Goal: Use online tool/utility: Utilize a website feature to perform a specific function

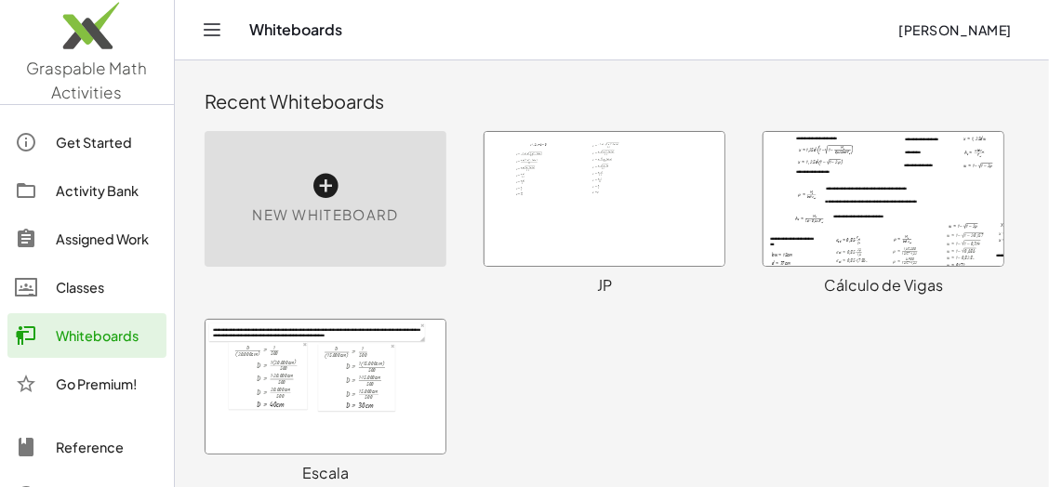
click at [316, 214] on span "New Whiteboard" at bounding box center [325, 215] width 146 height 21
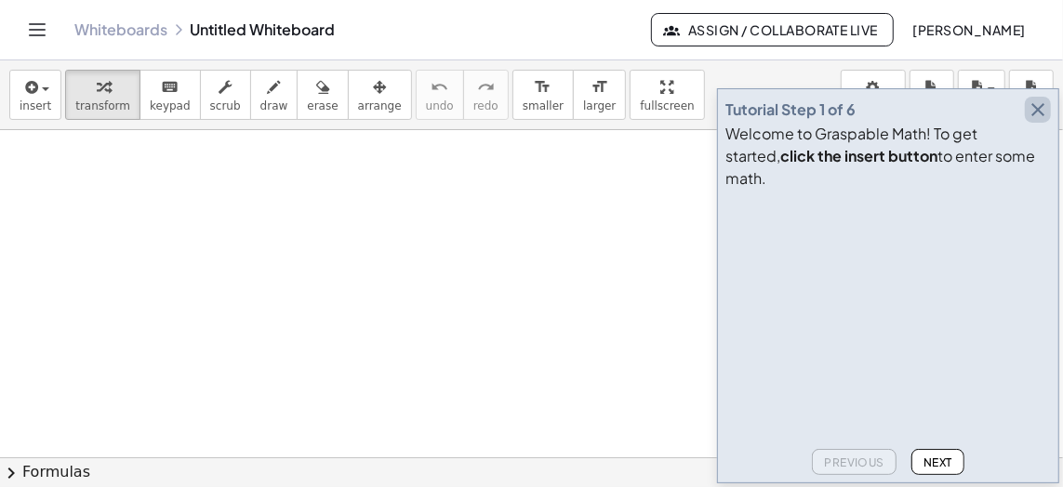
click at [1038, 121] on icon "button" at bounding box center [1037, 110] width 22 height 22
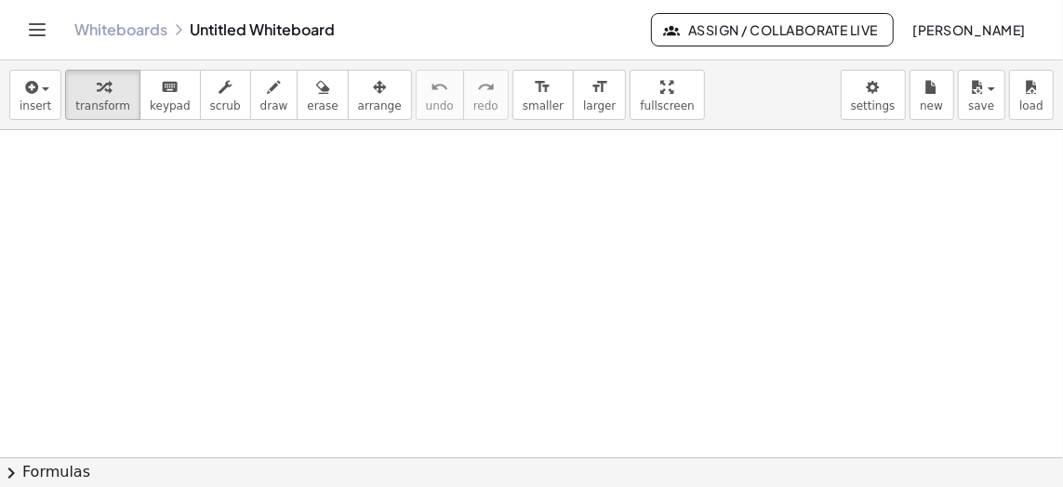
click at [147, 171] on div at bounding box center [531, 459] width 1063 height 658
click at [35, 27] on icon "Toggle navigation" at bounding box center [37, 30] width 22 height 22
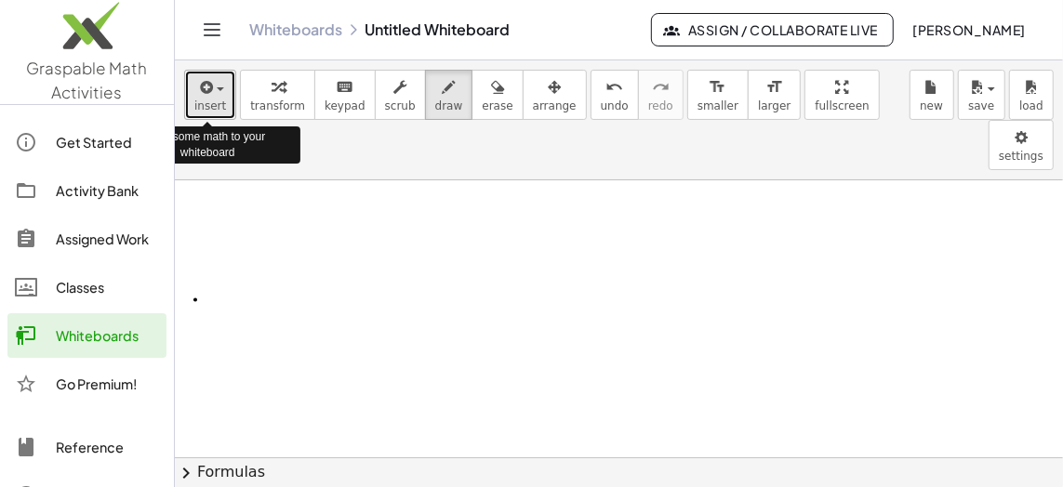
click at [207, 97] on icon "button" at bounding box center [204, 87] width 17 height 22
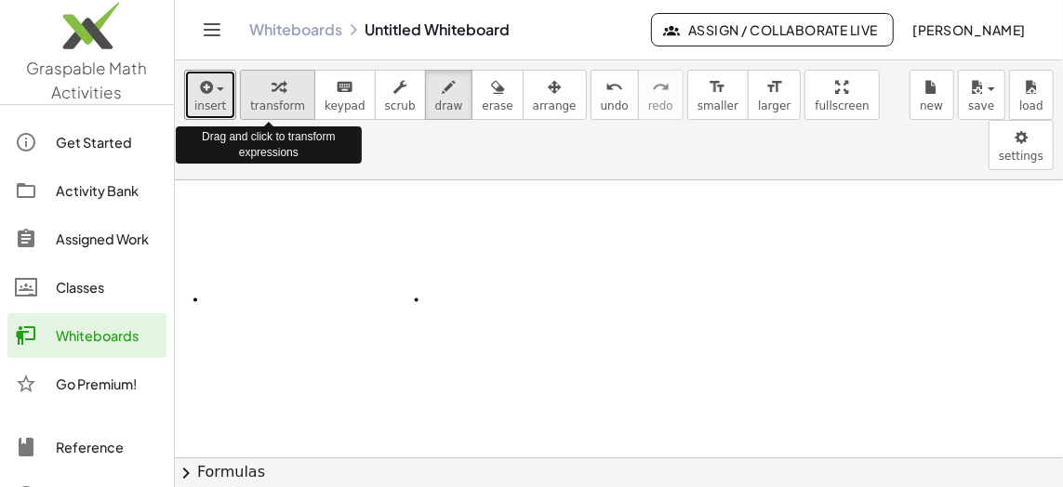
click at [271, 86] on icon "button" at bounding box center [277, 87] width 13 height 22
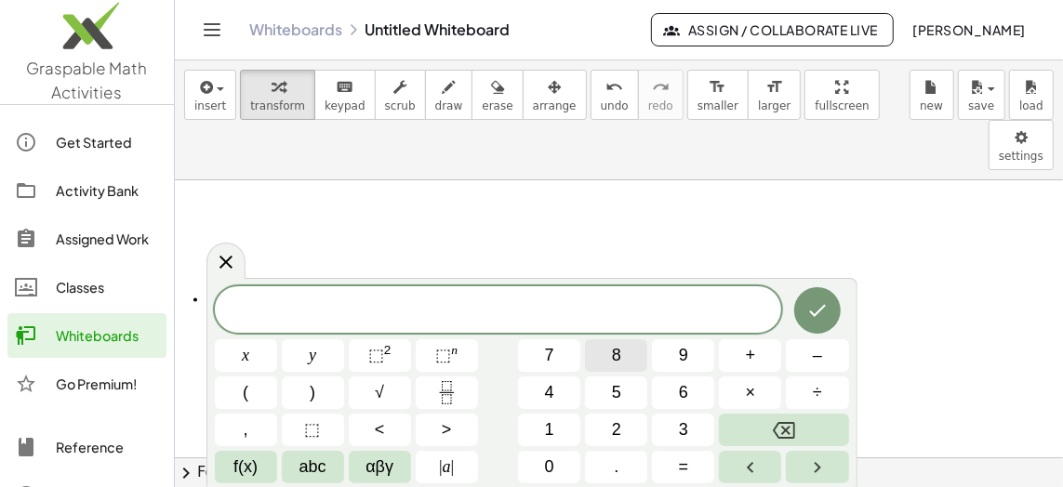
click at [618, 352] on span "8" at bounding box center [616, 355] width 9 height 25
click at [684, 350] on span "9" at bounding box center [683, 355] width 9 height 25
click at [785, 428] on icon "Backspace" at bounding box center [784, 430] width 22 height 22
click at [682, 421] on span "3" at bounding box center [683, 429] width 9 height 25
click at [617, 420] on span "2" at bounding box center [616, 429] width 9 height 25
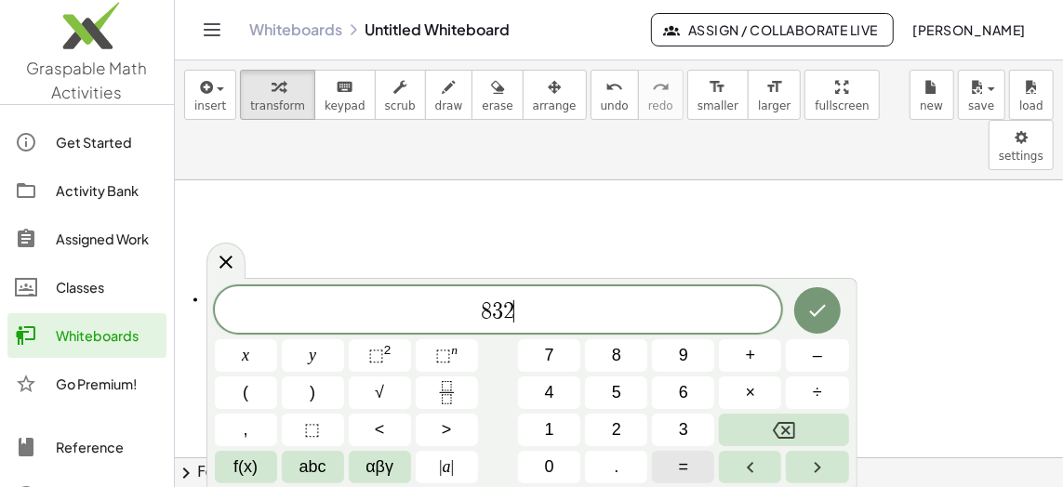
click at [679, 463] on span "=" at bounding box center [684, 467] width 10 height 25
drag, startPoint x: 510, startPoint y: 310, endPoint x: 390, endPoint y: 302, distance: 120.2
click at [390, 302] on span "8 3 2 =" at bounding box center [498, 311] width 567 height 26
click at [751, 357] on span "+" at bounding box center [751, 355] width 10 height 25
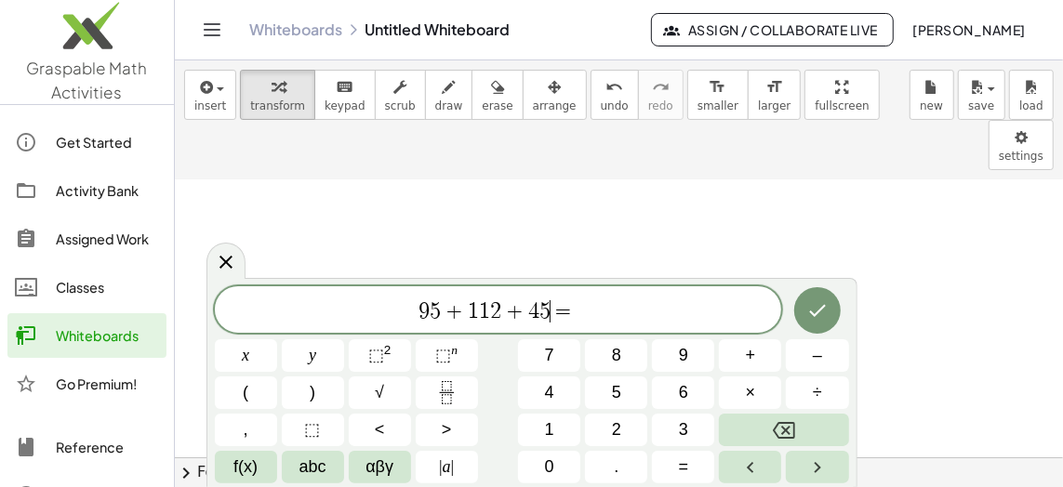
click at [587, 312] on span "9 5 + 1 1 2 + 4 5 ​ =" at bounding box center [498, 311] width 567 height 26
click at [689, 469] on button "=" at bounding box center [683, 467] width 62 height 33
click at [820, 307] on icon "Done" at bounding box center [817, 310] width 22 height 22
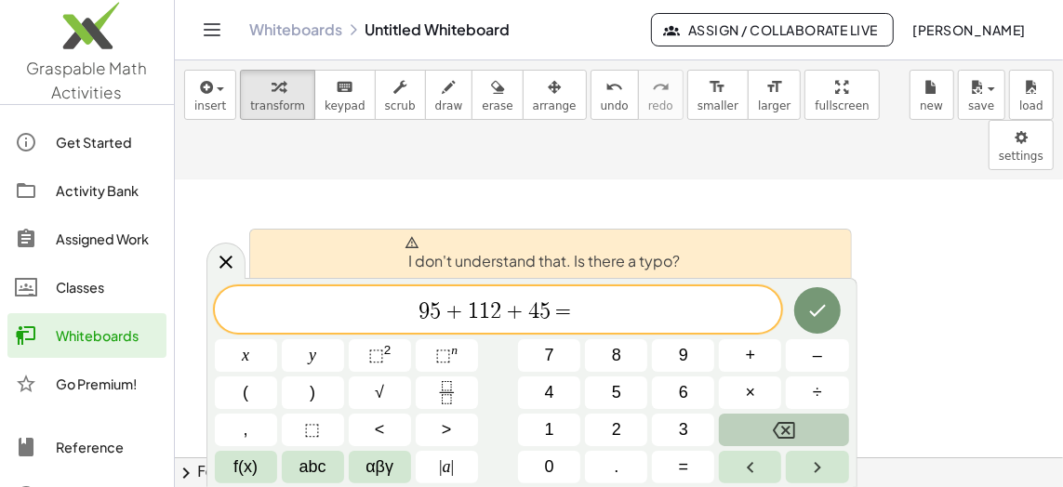
click at [787, 424] on icon "Backspace" at bounding box center [784, 430] width 22 height 22
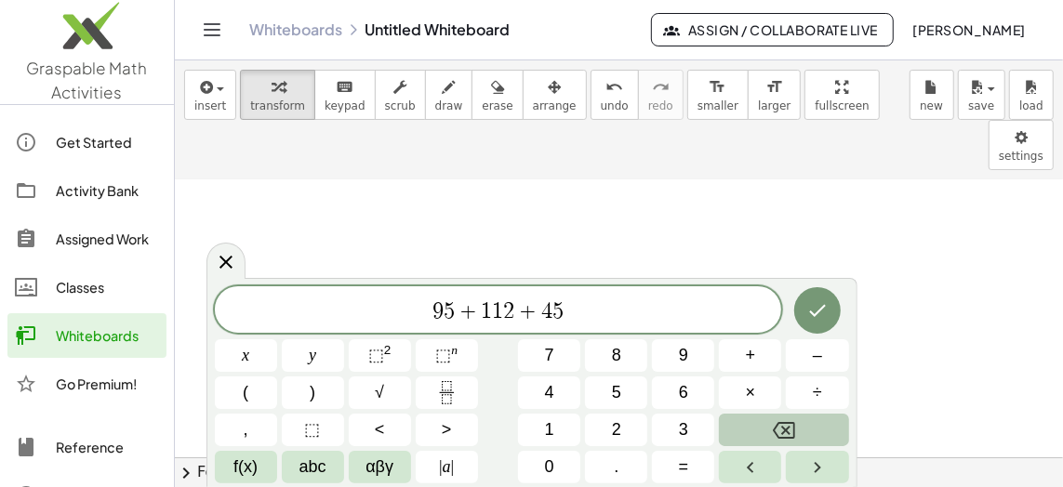
click at [790, 423] on icon "Backspace" at bounding box center [784, 430] width 22 height 17
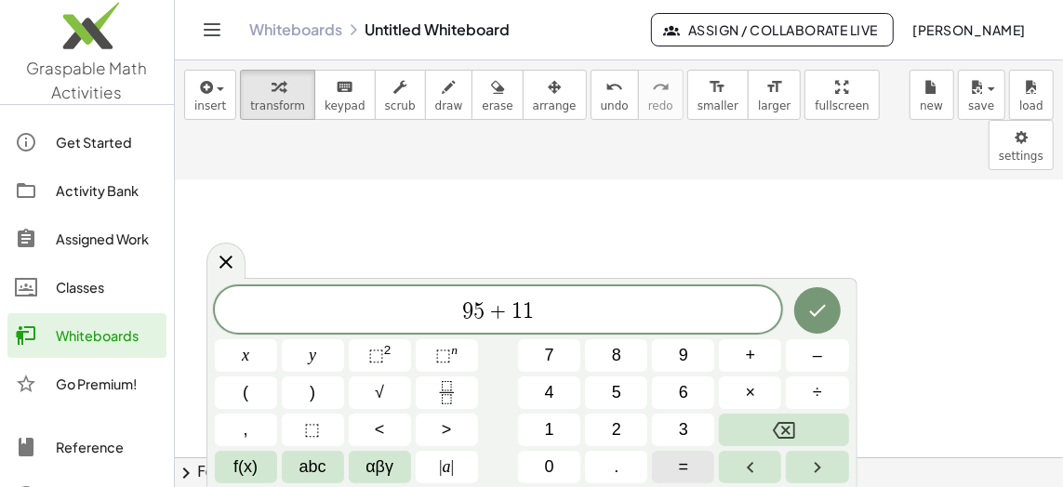
click at [685, 461] on span "=" at bounding box center [684, 467] width 10 height 25
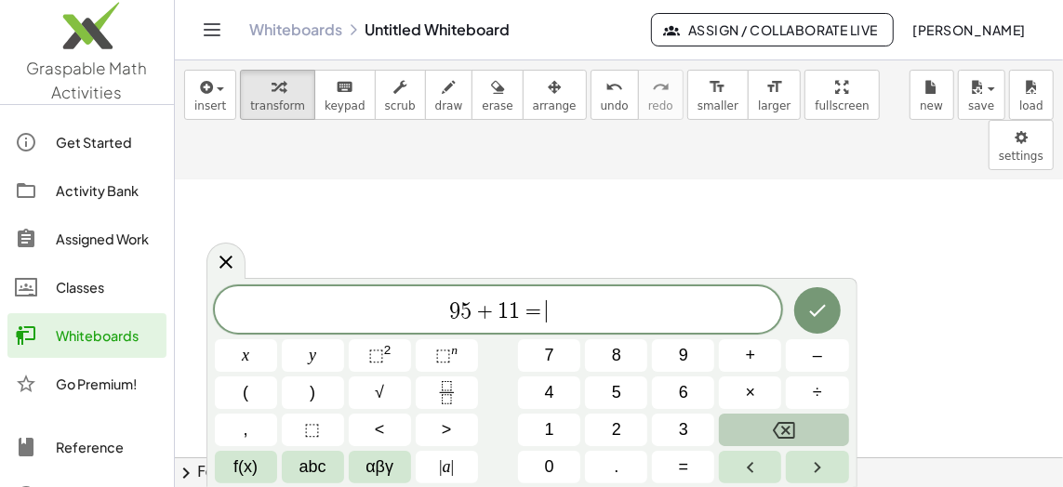
click at [779, 429] on icon "Backspace" at bounding box center [784, 430] width 22 height 22
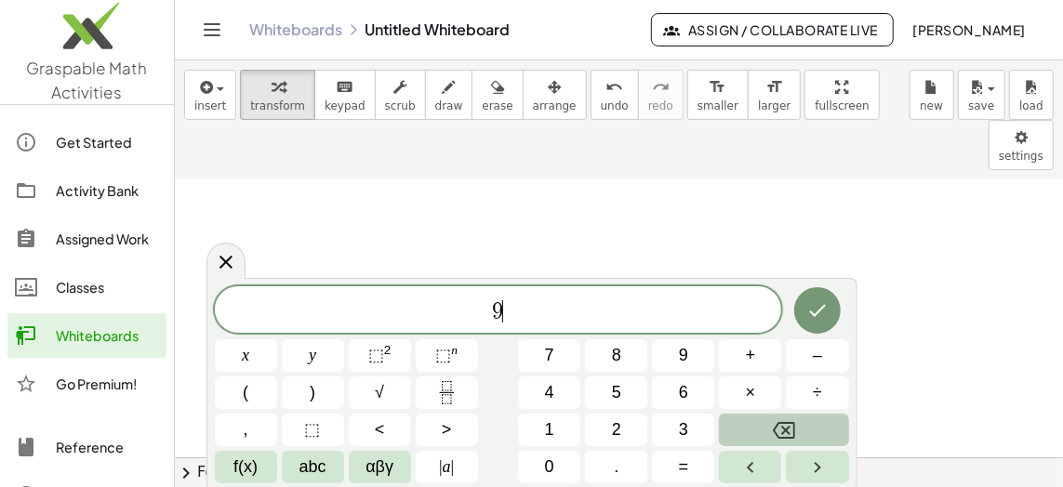
click at [779, 429] on icon "Backspace" at bounding box center [784, 430] width 22 height 22
click at [249, 469] on span "f(x)" at bounding box center [245, 467] width 24 height 25
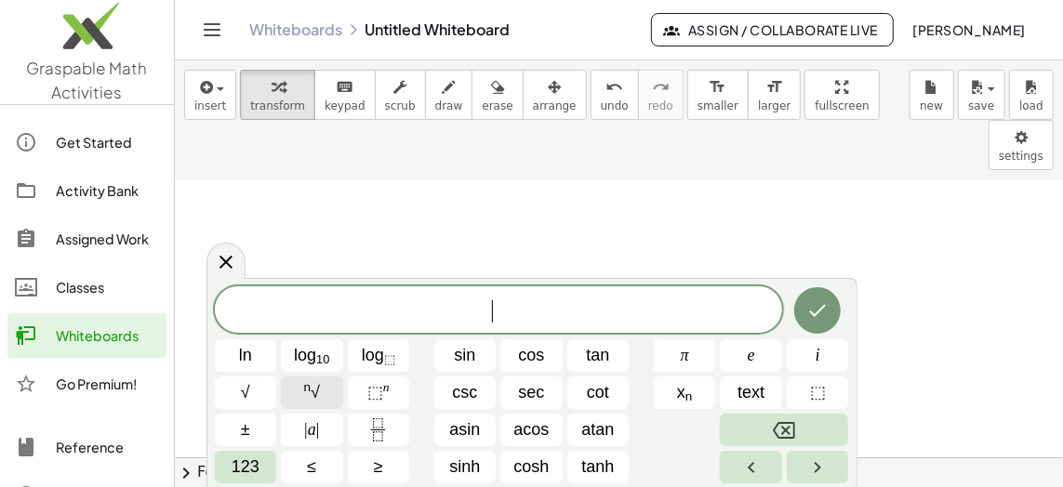
click at [313, 394] on span "n √" at bounding box center [312, 392] width 16 height 25
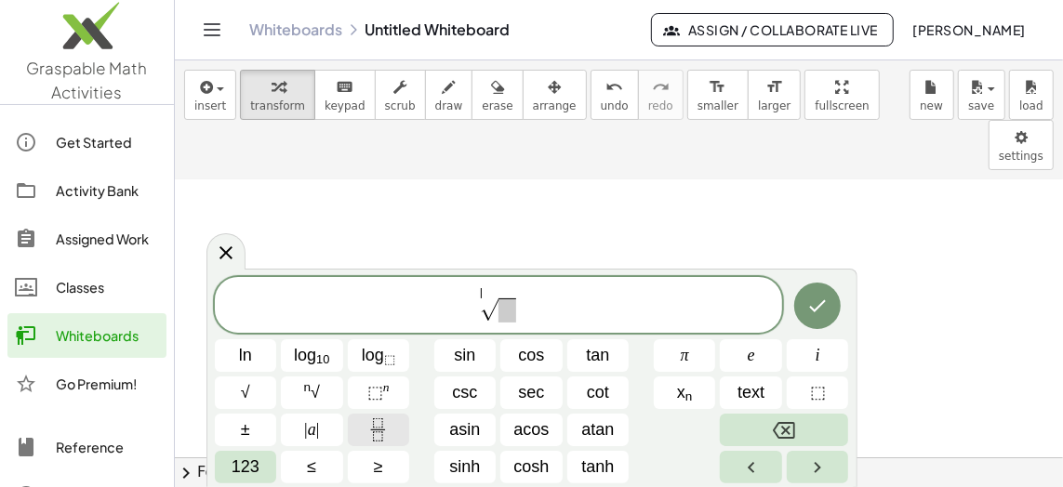
click at [379, 434] on icon "Fraction" at bounding box center [377, 429] width 23 height 23
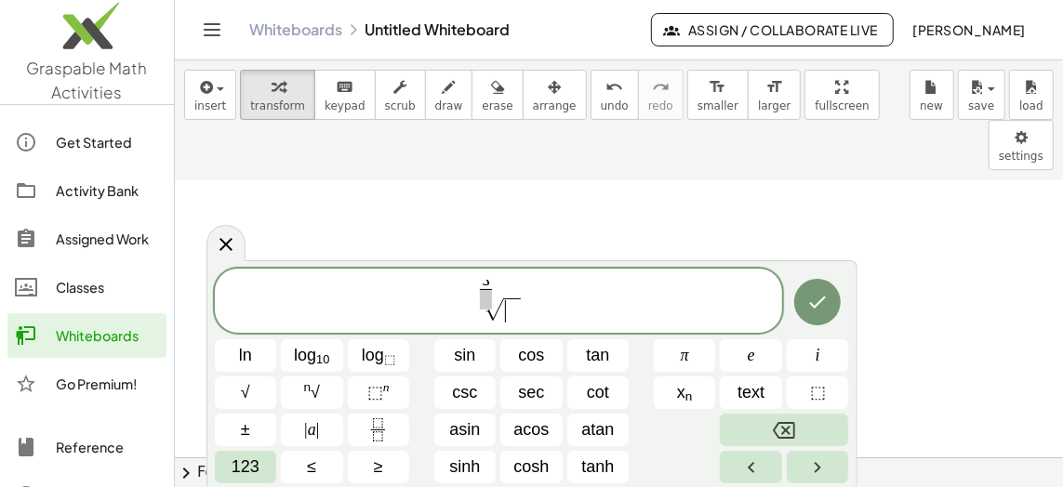
click at [506, 309] on span "​" at bounding box center [512, 310] width 18 height 24
click at [484, 299] on span "√" at bounding box center [492, 309] width 19 height 21
click at [482, 292] on span "​" at bounding box center [485, 299] width 10 height 20
click at [487, 285] on span "​" at bounding box center [485, 281] width 10 height 16
click at [482, 297] on span at bounding box center [485, 299] width 10 height 20
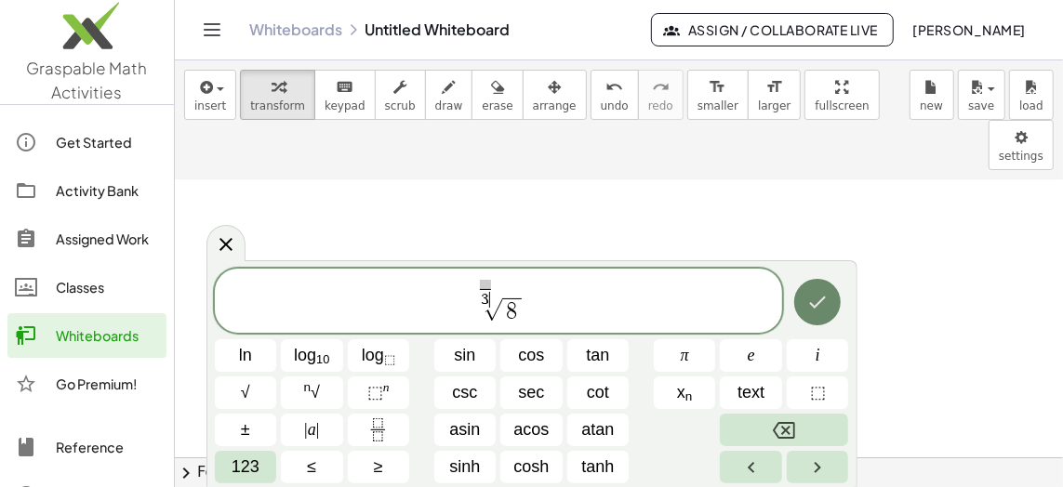
click at [816, 298] on icon "Done" at bounding box center [817, 302] width 22 height 22
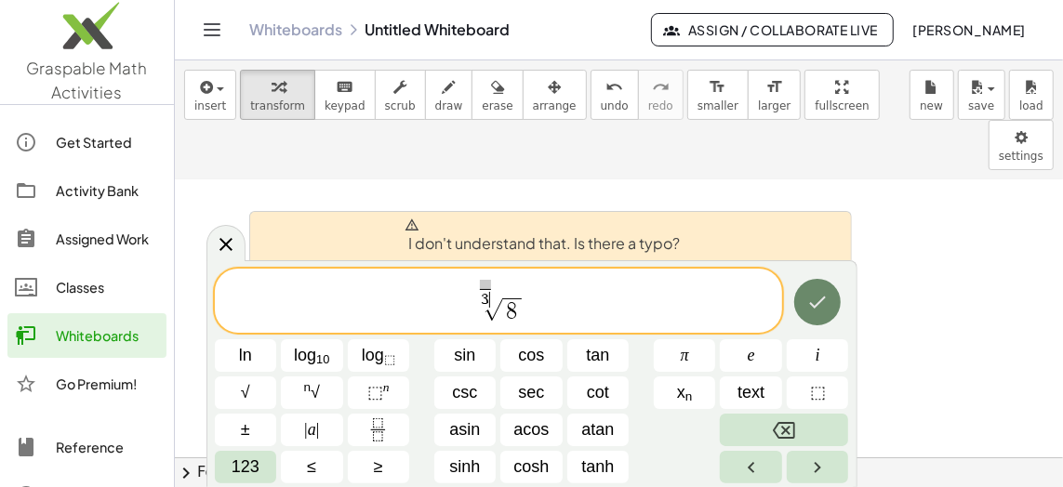
click at [816, 298] on icon "Done" at bounding box center [817, 302] width 22 height 22
click at [482, 276] on div "​ 3 ​ √ 8" at bounding box center [498, 301] width 567 height 64
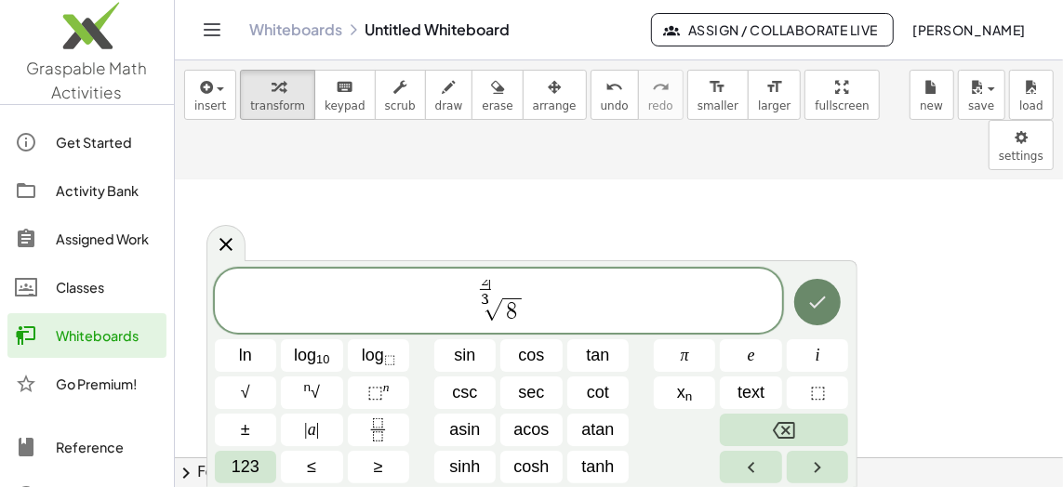
click at [818, 301] on icon "Done" at bounding box center [817, 302] width 22 height 22
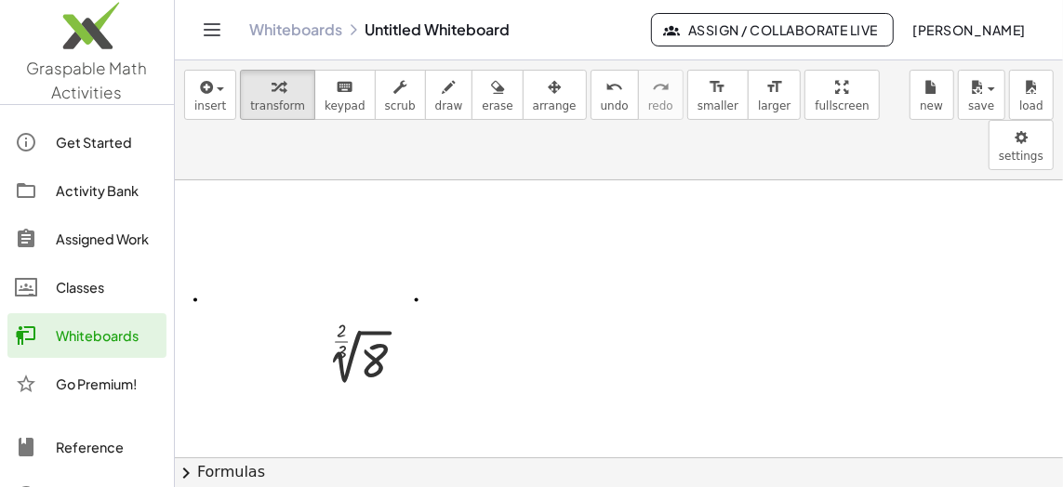
scroll to position [93, 0]
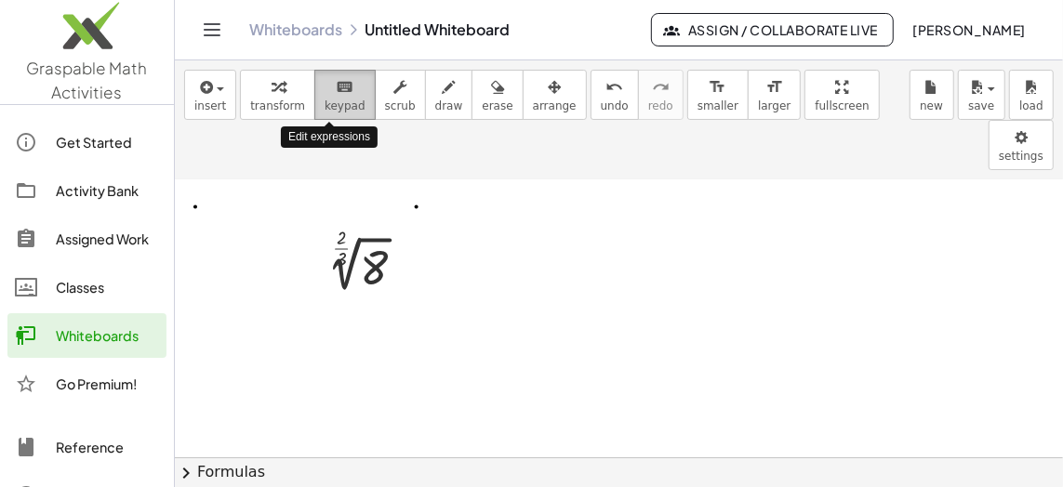
click at [329, 99] on span "keypad" at bounding box center [344, 105] width 41 height 13
drag, startPoint x: 268, startPoint y: 156, endPoint x: 482, endPoint y: 272, distance: 243.4
click at [482, 272] on div at bounding box center [619, 416] width 888 height 658
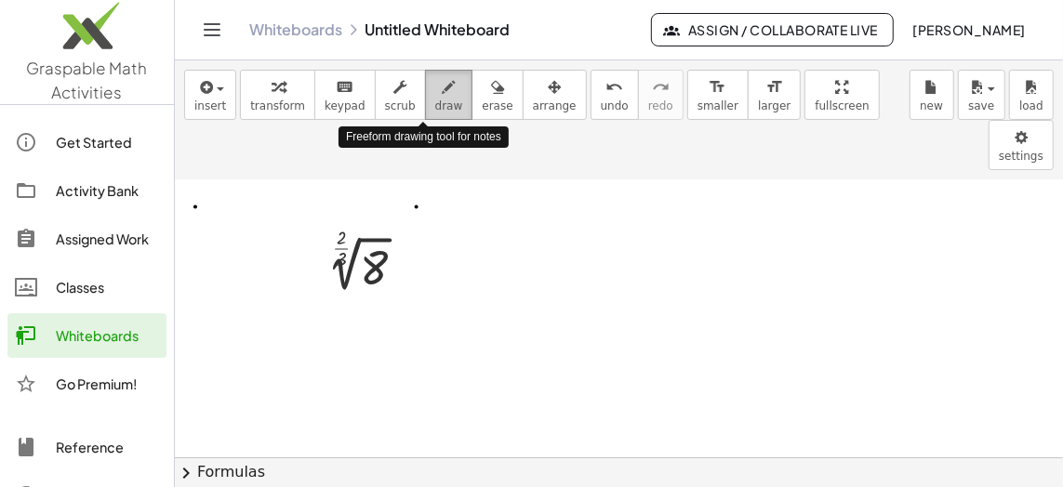
click at [443, 95] on icon "button" at bounding box center [449, 87] width 13 height 22
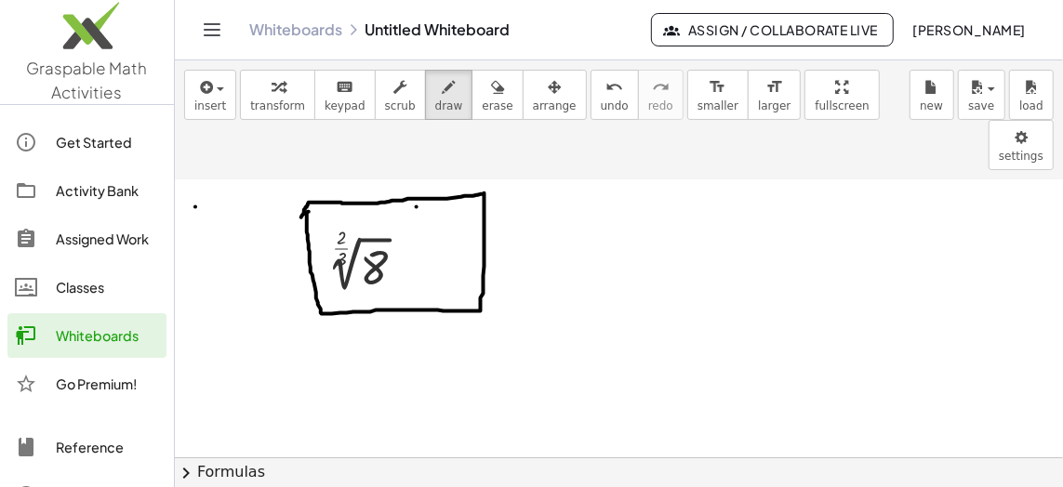
drag, startPoint x: 309, startPoint y: 160, endPoint x: 299, endPoint y: 171, distance: 14.5
click at [299, 171] on div at bounding box center [619, 416] width 888 height 658
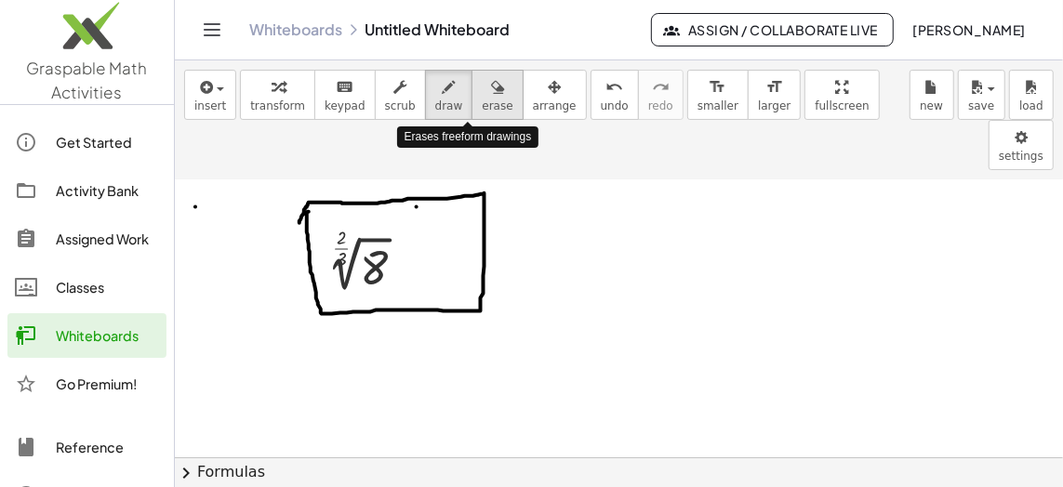
click at [491, 83] on icon "button" at bounding box center [497, 87] width 13 height 22
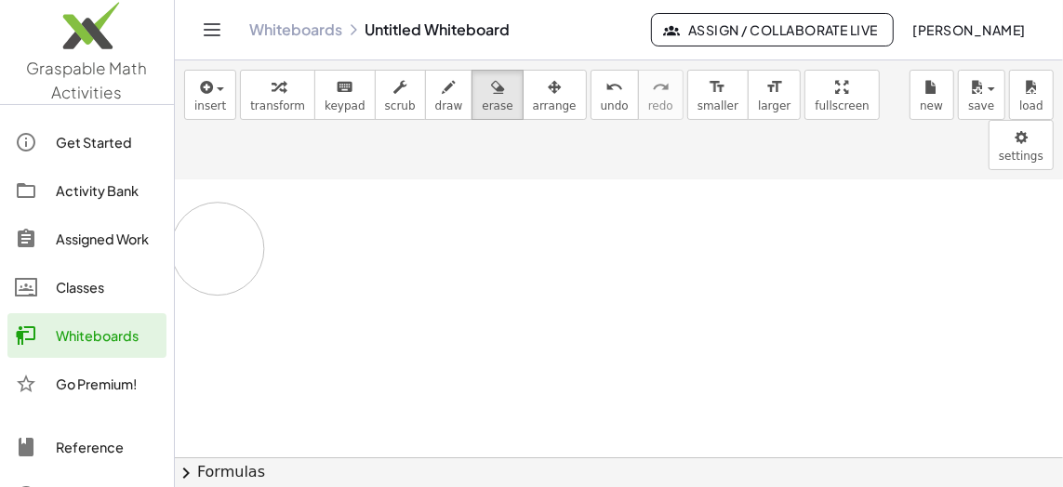
drag, startPoint x: 304, startPoint y: 187, endPoint x: 324, endPoint y: 238, distance: 54.7
click at [318, 235] on div at bounding box center [619, 416] width 888 height 658
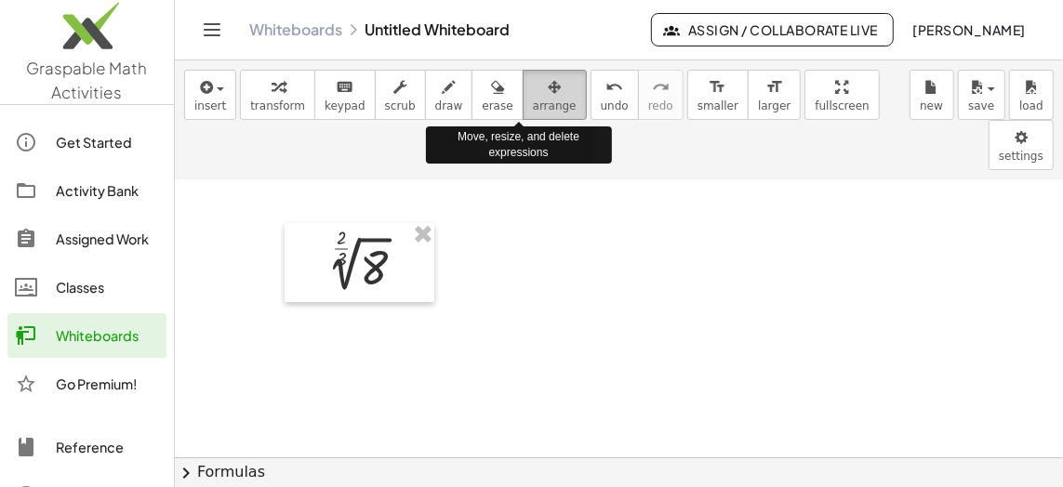
click at [533, 99] on span "arrange" at bounding box center [555, 105] width 44 height 13
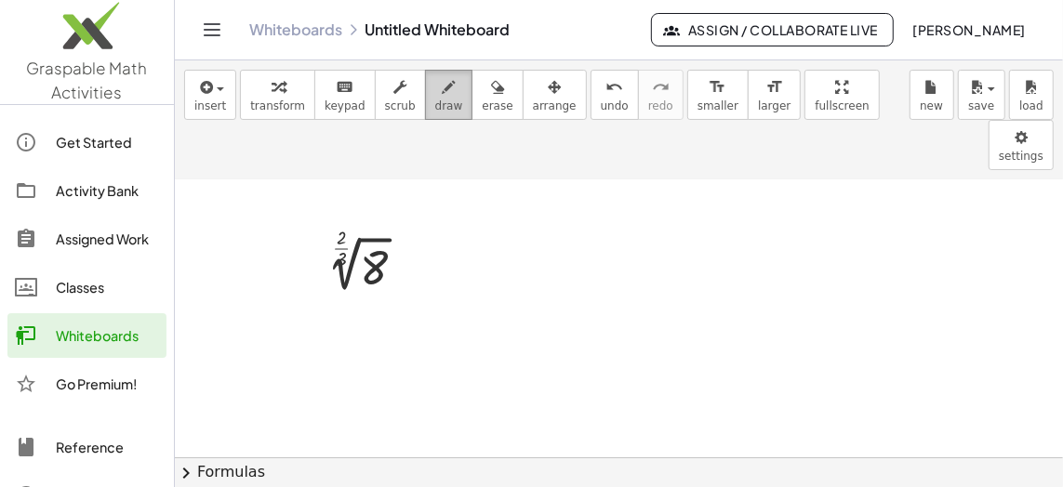
click at [443, 88] on icon "button" at bounding box center [449, 87] width 13 height 22
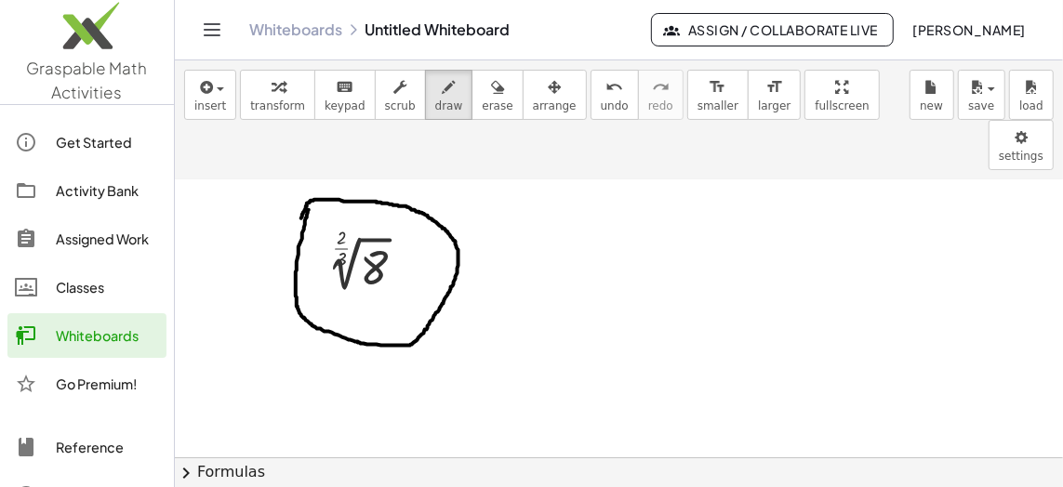
drag, startPoint x: 309, startPoint y: 158, endPoint x: 301, endPoint y: 166, distance: 11.2
click at [301, 166] on div at bounding box center [619, 416] width 888 height 658
click at [385, 100] on span "scrub" at bounding box center [400, 105] width 31 height 13
click at [301, 223] on div at bounding box center [298, 262] width 28 height 79
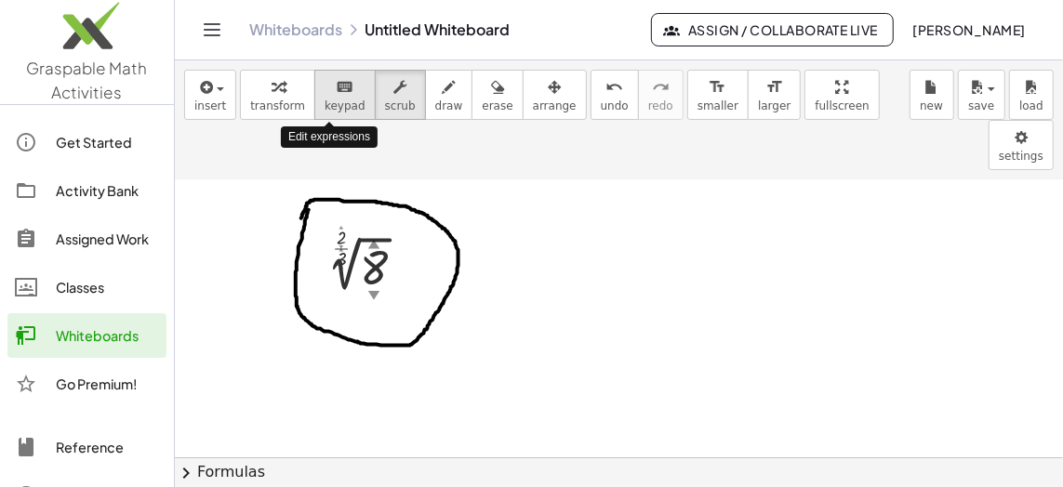
click at [336, 95] on icon "keyboard" at bounding box center [345, 87] width 18 height 22
click at [297, 251] on div at bounding box center [619, 416] width 888 height 658
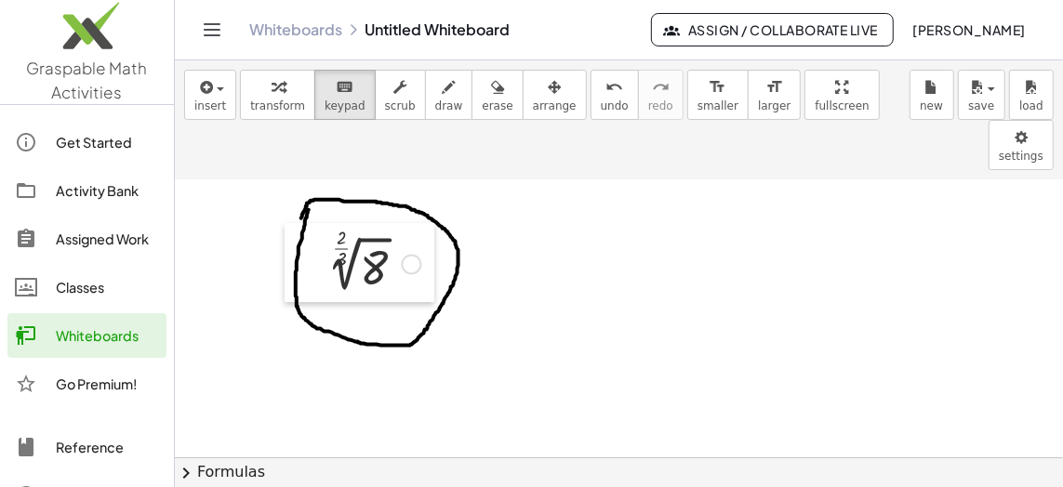
click at [296, 247] on div at bounding box center [298, 262] width 28 height 79
drag, startPoint x: 302, startPoint y: 263, endPoint x: 335, endPoint y: 270, distance: 33.2
click at [335, 270] on div at bounding box center [619, 416] width 888 height 658
drag, startPoint x: 338, startPoint y: 273, endPoint x: 352, endPoint y: 300, distance: 30.4
click at [339, 276] on div at bounding box center [619, 416] width 888 height 658
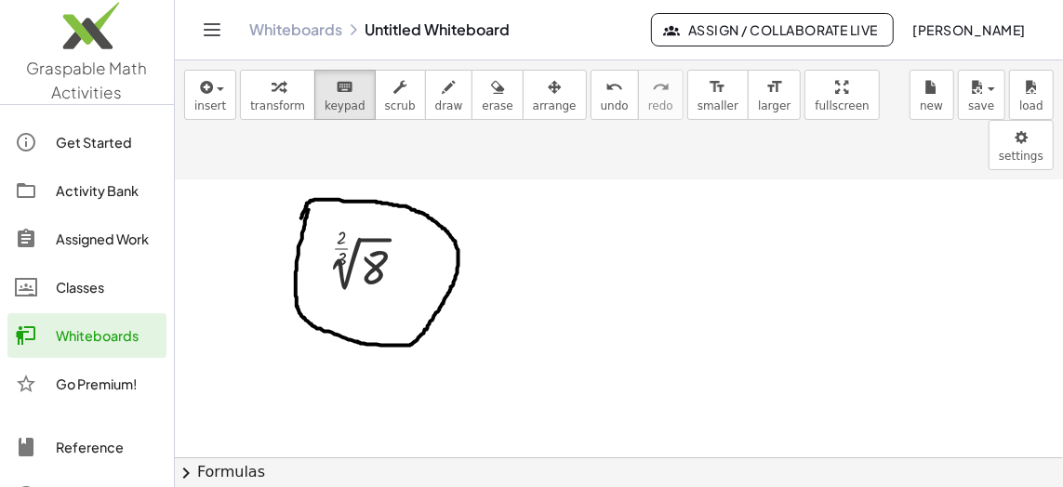
click at [355, 286] on div at bounding box center [619, 416] width 888 height 658
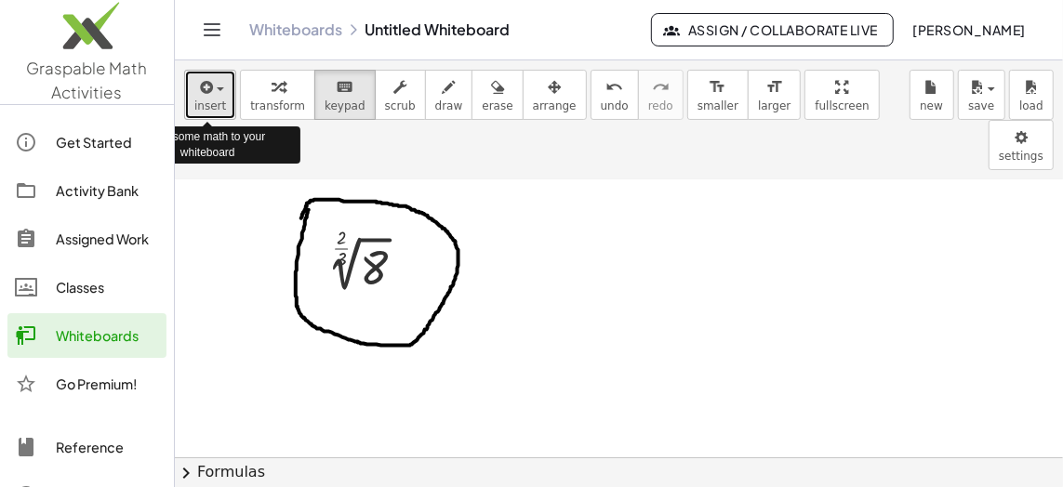
click at [224, 87] on button "insert" at bounding box center [210, 95] width 52 height 50
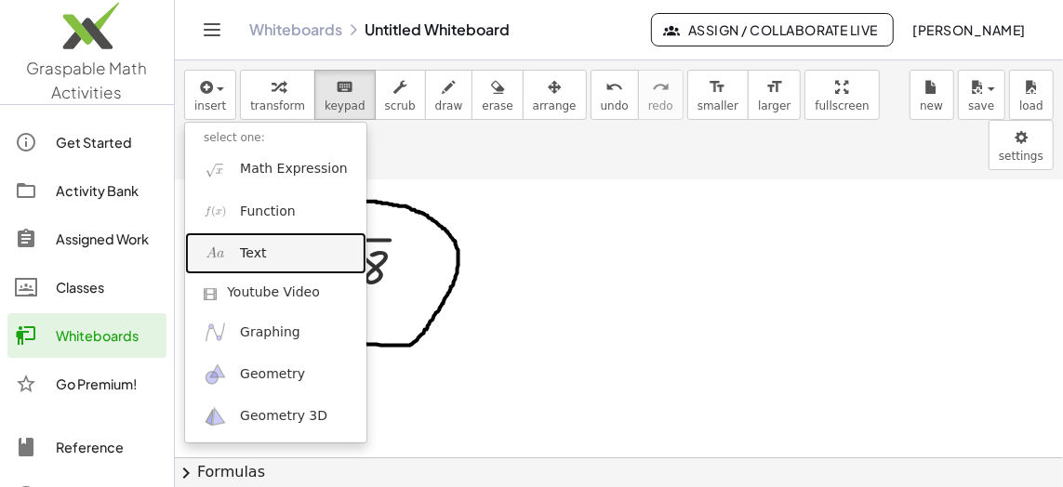
click at [251, 253] on span "Text" at bounding box center [253, 253] width 26 height 19
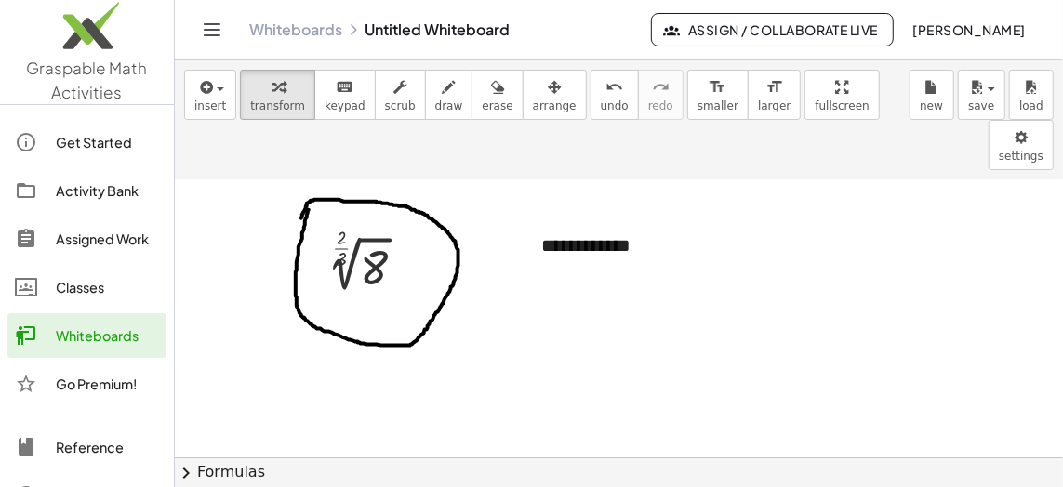
click at [626, 329] on div at bounding box center [619, 416] width 888 height 658
drag, startPoint x: 257, startPoint y: 140, endPoint x: 411, endPoint y: 307, distance: 226.9
click at [411, 307] on div at bounding box center [619, 416] width 888 height 658
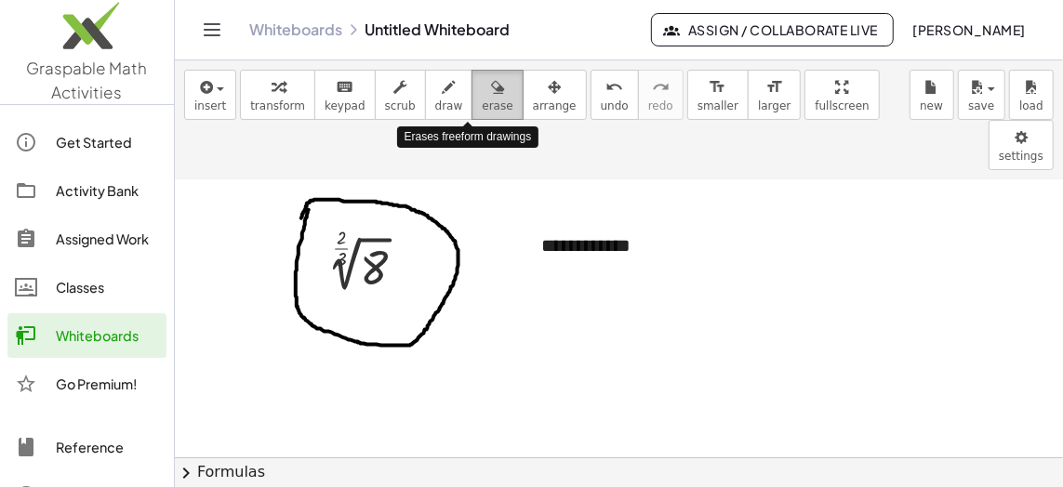
click at [482, 86] on div "button" at bounding box center [497, 86] width 31 height 22
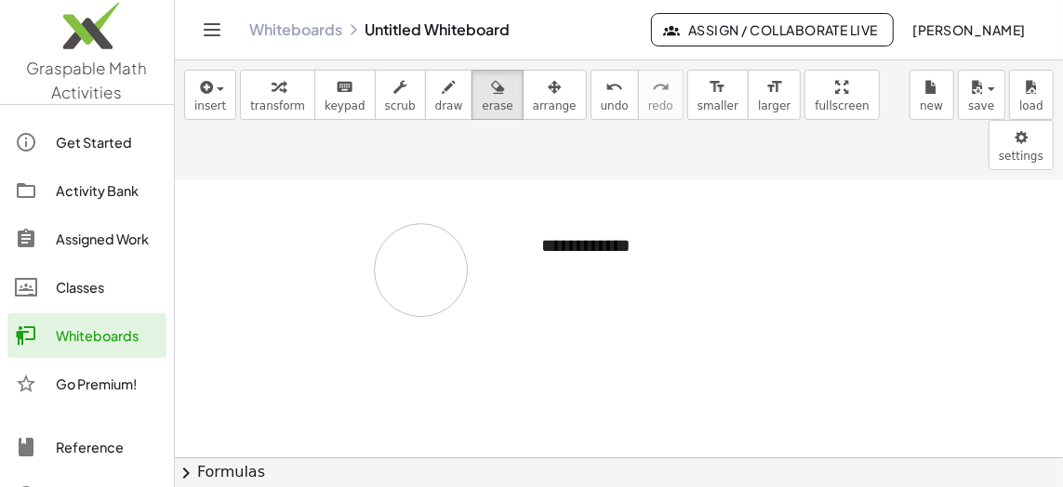
drag, startPoint x: 284, startPoint y: 139, endPoint x: 410, endPoint y: 300, distance: 205.3
click at [410, 298] on div at bounding box center [619, 416] width 888 height 658
click at [577, 193] on div at bounding box center [619, 416] width 888 height 658
click at [521, 178] on div at bounding box center [619, 416] width 888 height 658
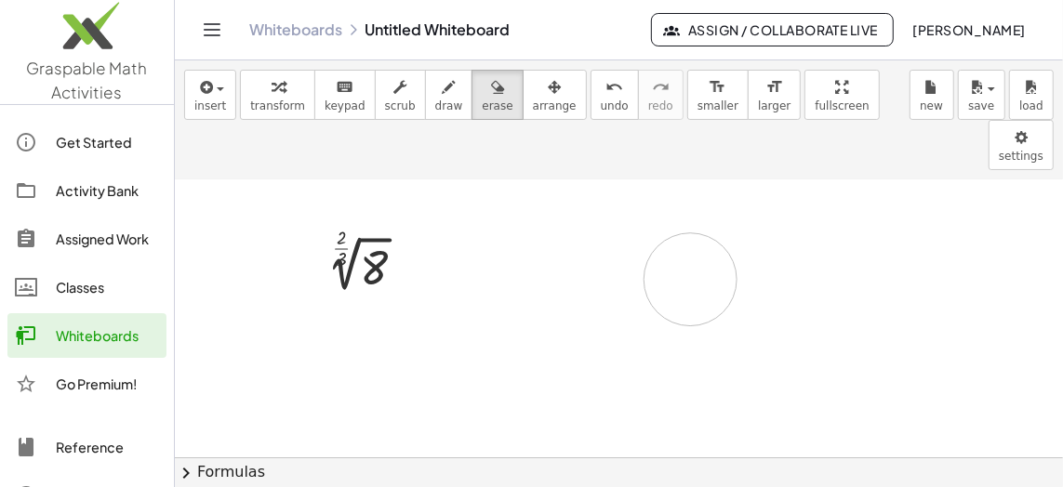
drag, startPoint x: 530, startPoint y: 195, endPoint x: 691, endPoint y: 228, distance: 164.1
click at [691, 228] on div at bounding box center [619, 416] width 888 height 658
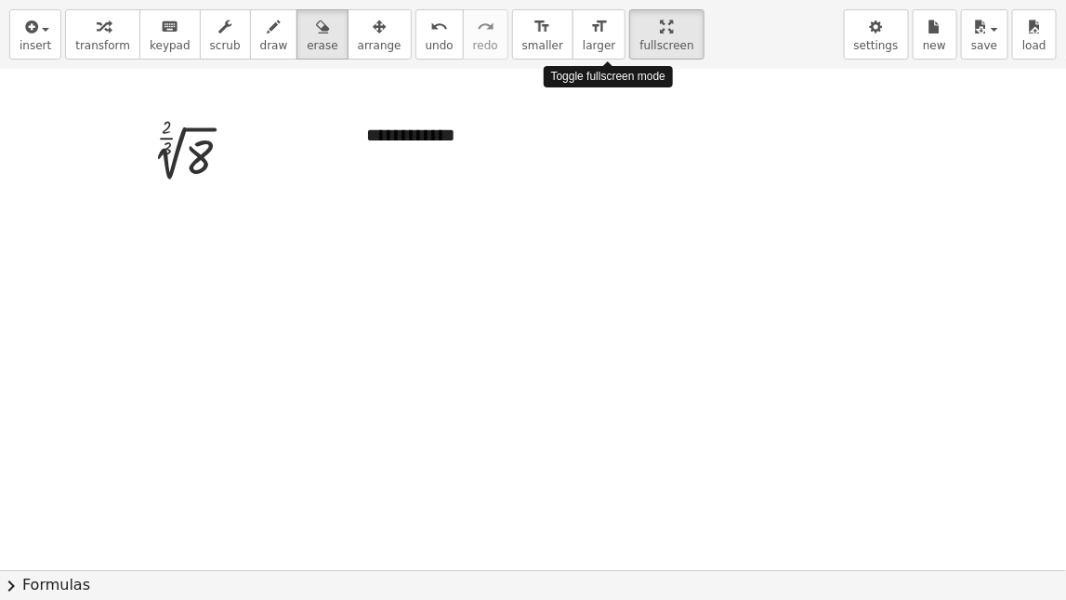
click at [797, 183] on div "**********" at bounding box center [533, 300] width 1066 height 600
drag, startPoint x: 348, startPoint y: 102, endPoint x: 474, endPoint y: 154, distance: 136.7
click at [474, 154] on div at bounding box center [533, 477] width 1066 height 1000
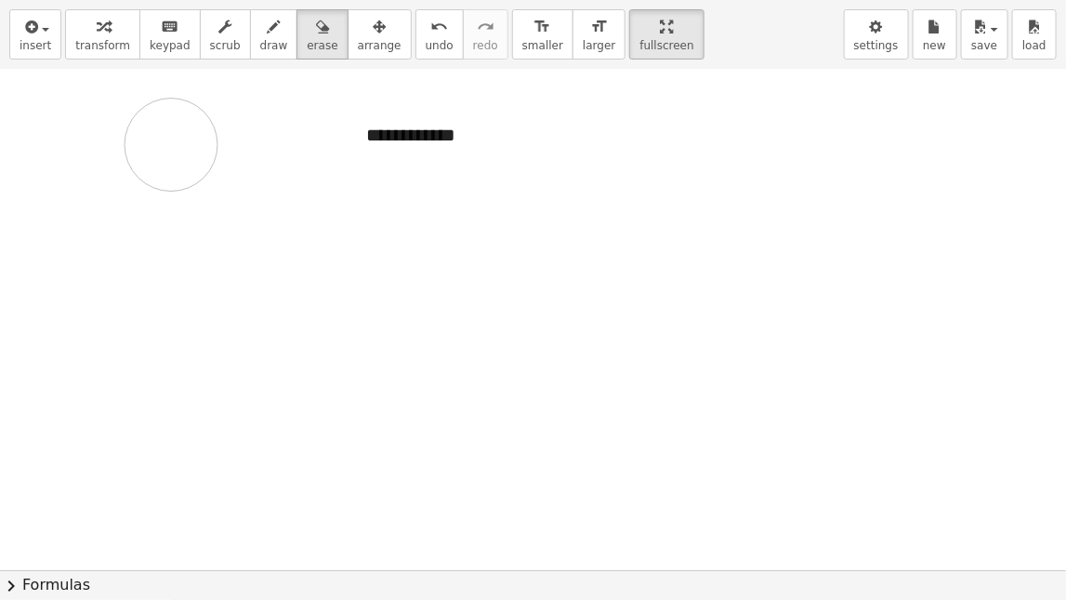
drag, startPoint x: 140, startPoint y: 101, endPoint x: 164, endPoint y: 175, distance: 77.0
click at [166, 153] on div at bounding box center [533, 477] width 1066 height 1000
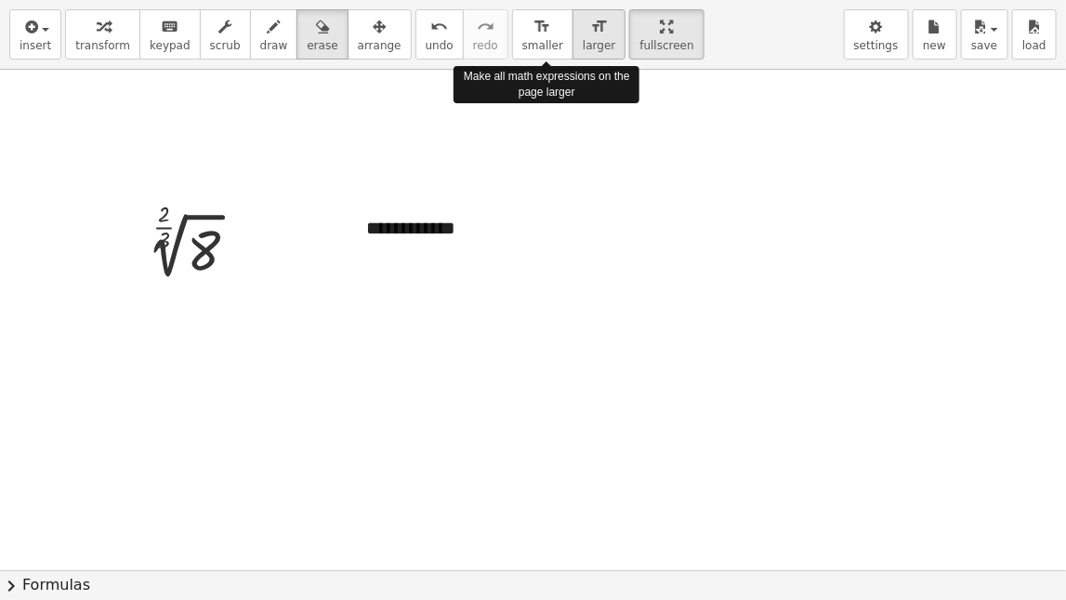
click at [590, 33] on icon "format_size" at bounding box center [599, 27] width 18 height 22
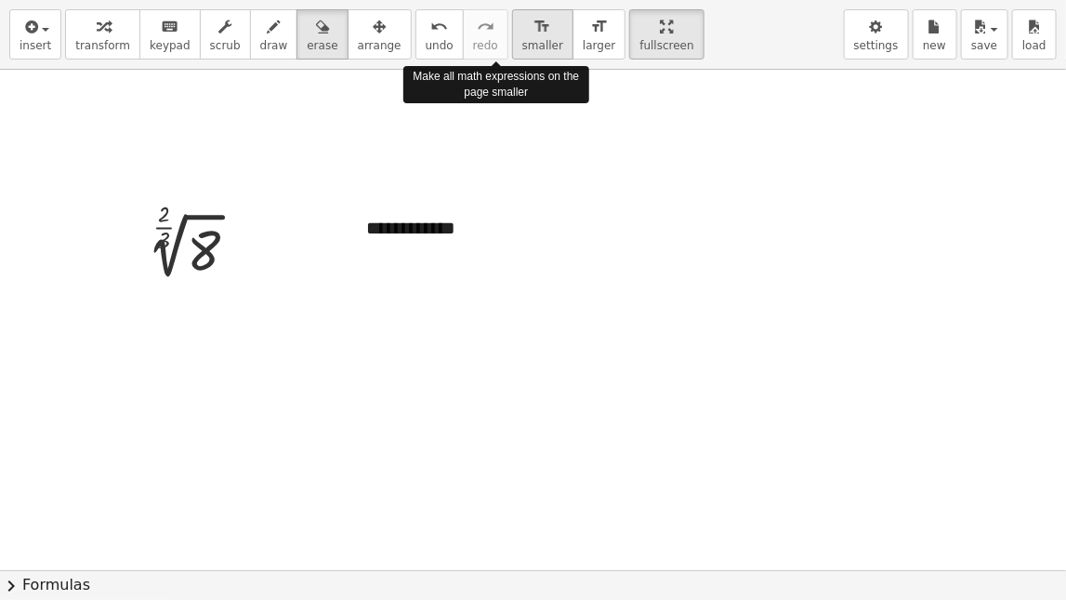
click at [522, 39] on span "smaller" at bounding box center [542, 45] width 41 height 13
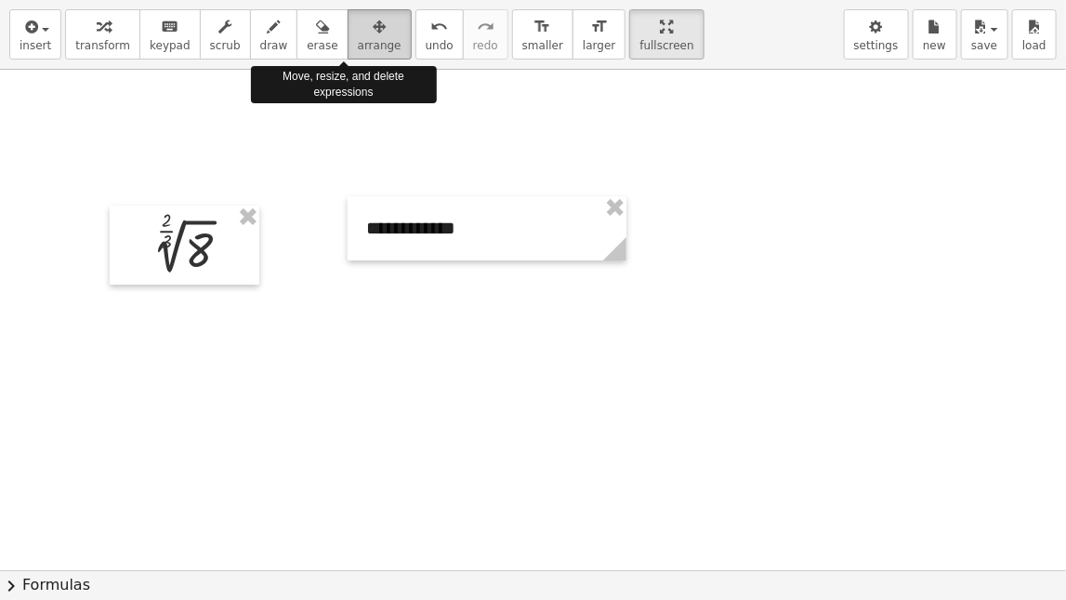
click at [358, 39] on span "arrange" at bounding box center [380, 45] width 44 height 13
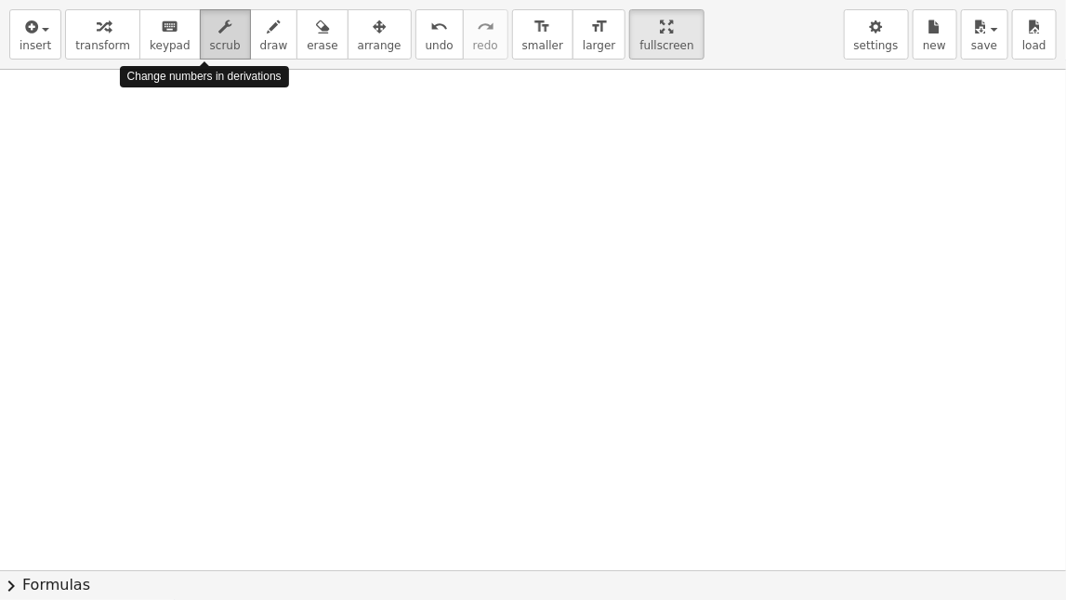
click at [218, 36] on icon "button" at bounding box center [224, 27] width 13 height 22
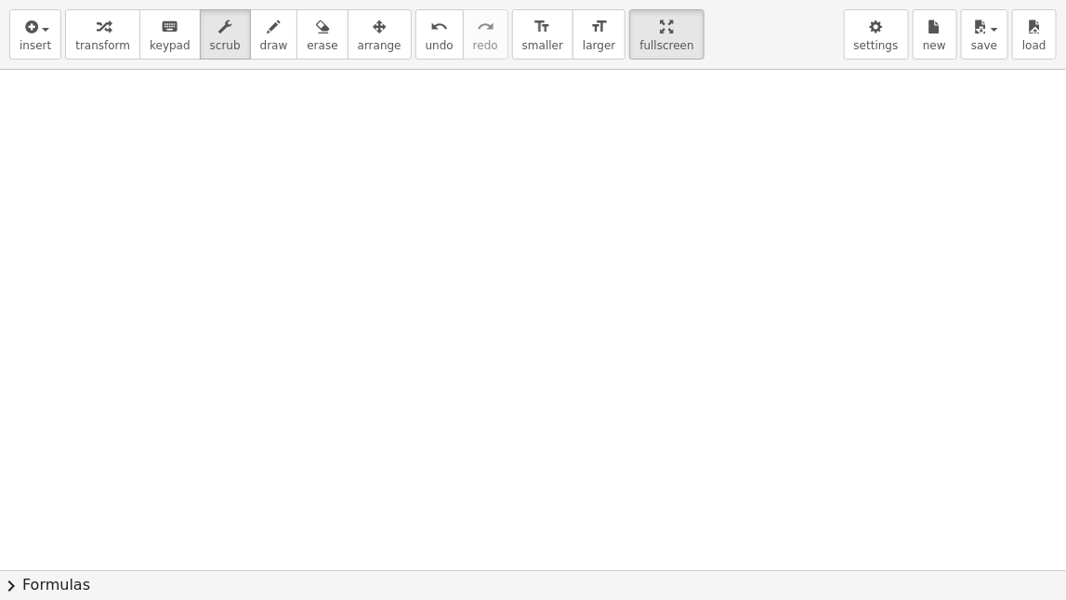
drag, startPoint x: 112, startPoint y: 121, endPoint x: 297, endPoint y: 233, distance: 216.5
click at [297, 233] on div at bounding box center [533, 570] width 1066 height 1000
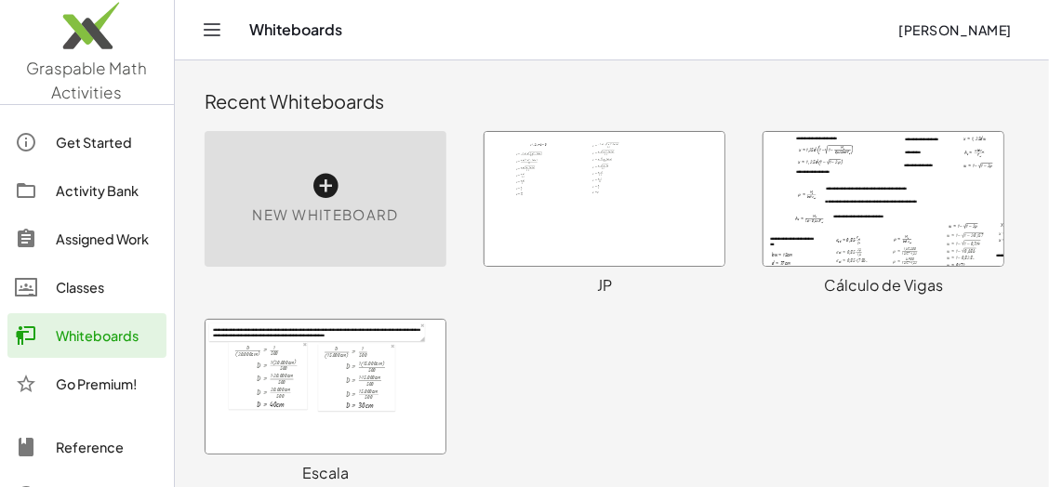
click at [559, 205] on div at bounding box center [604, 199] width 240 height 134
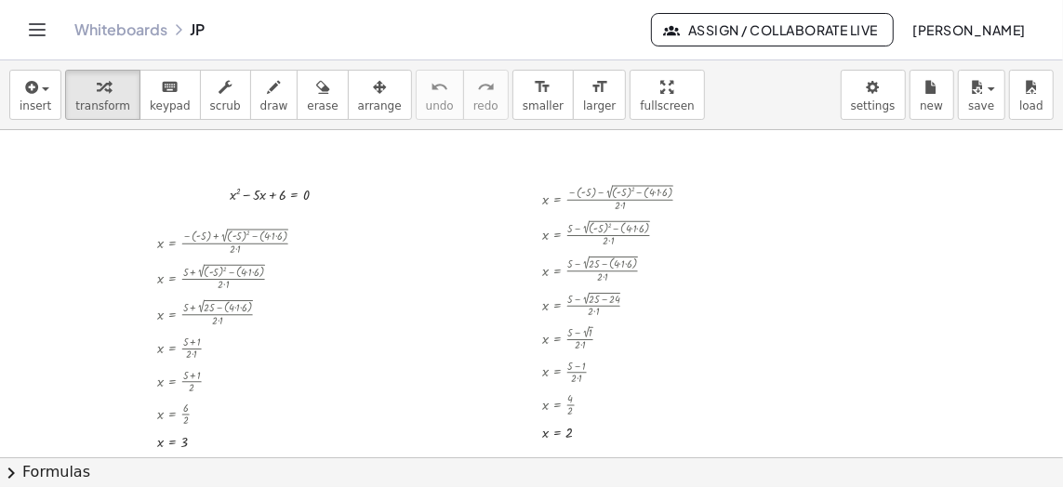
click at [716, 256] on div at bounding box center [531, 459] width 1063 height 658
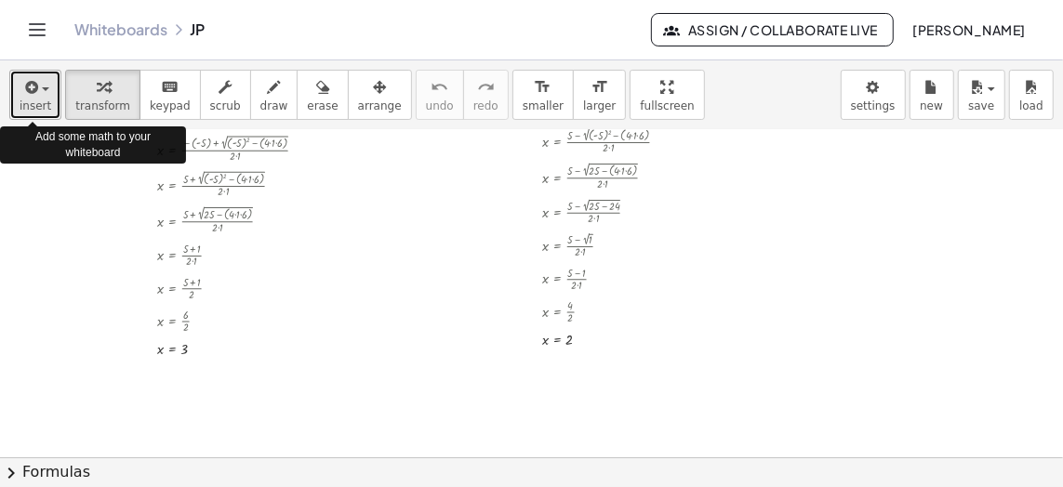
click at [42, 88] on span "button" at bounding box center [45, 89] width 7 height 4
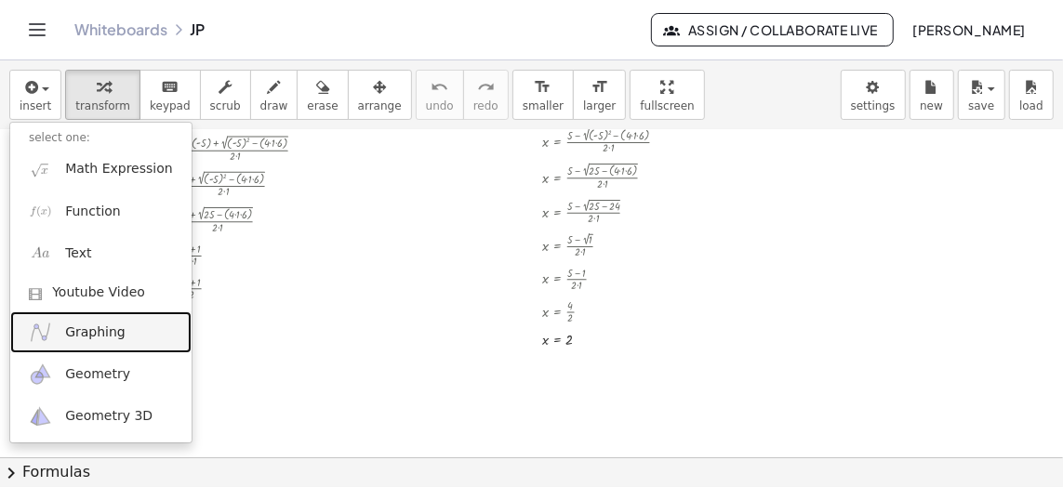
click at [83, 330] on span "Graphing" at bounding box center [95, 333] width 60 height 19
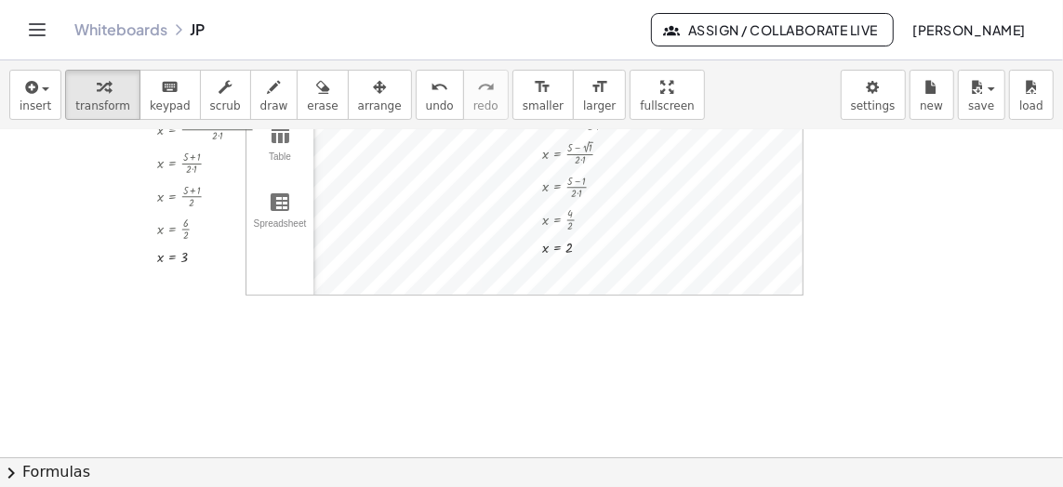
scroll to position [0, 0]
